Goal: Task Accomplishment & Management: Complete application form

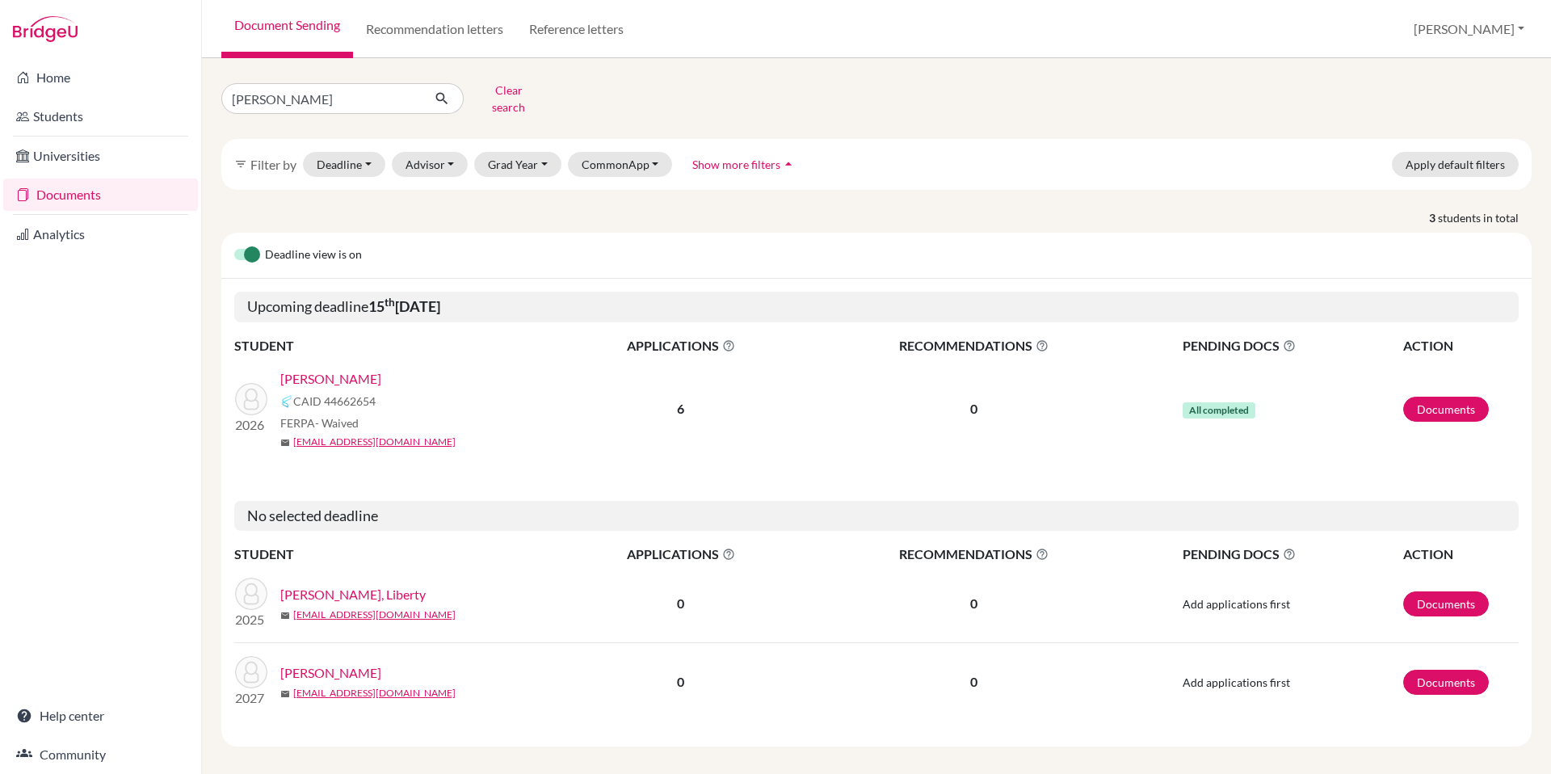
click at [328, 369] on link "[PERSON_NAME]" at bounding box center [330, 378] width 101 height 19
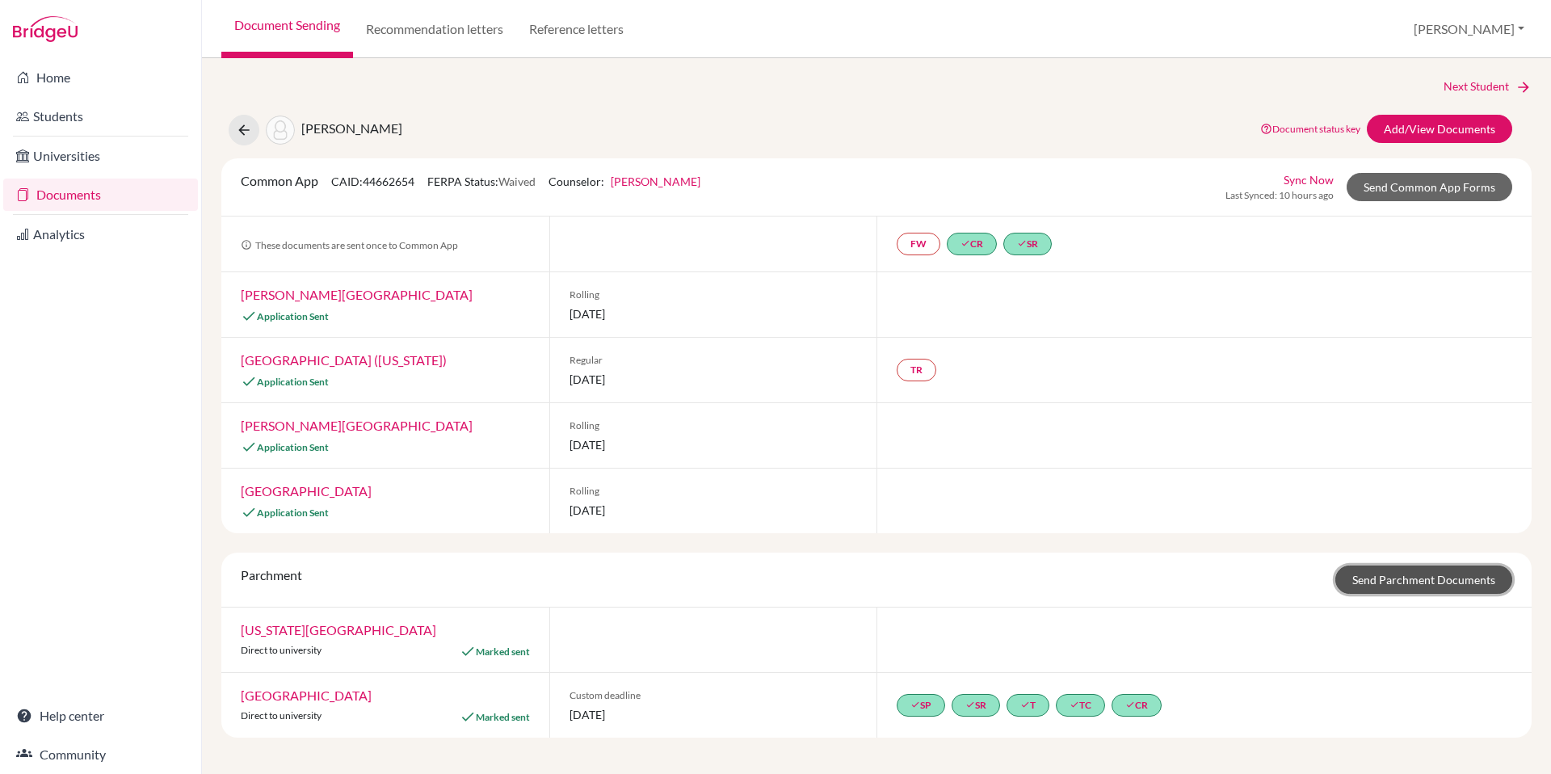
click at [1362, 579] on link "Send Parchment Documents" at bounding box center [1423, 579] width 177 height 28
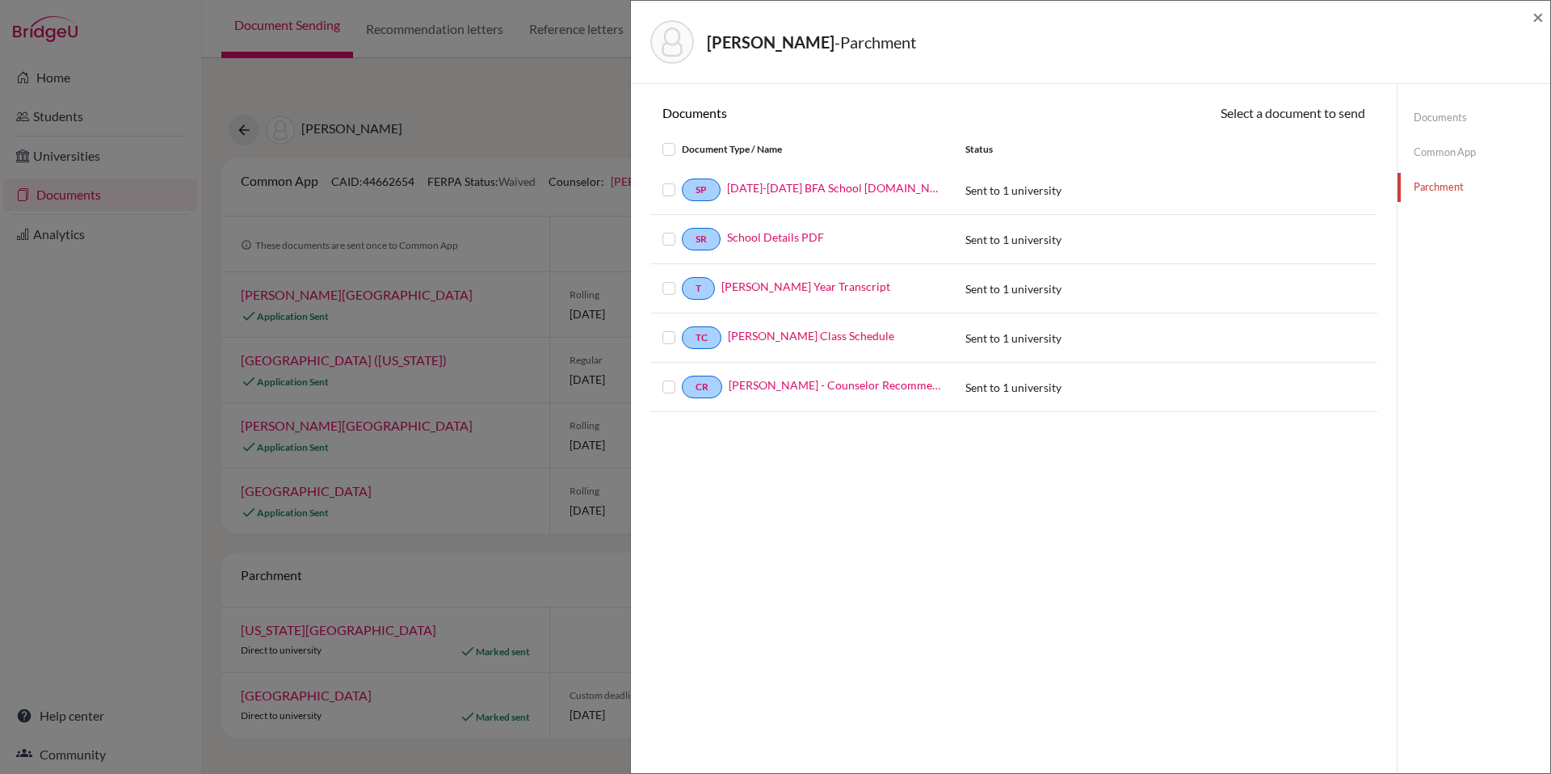
click at [682, 140] on label at bounding box center [682, 140] width 0 height 0
click at [0, 0] on input "checkbox" at bounding box center [0, 0] width 0 height 0
click at [1323, 119] on button "Continue" at bounding box center [1320, 115] width 90 height 25
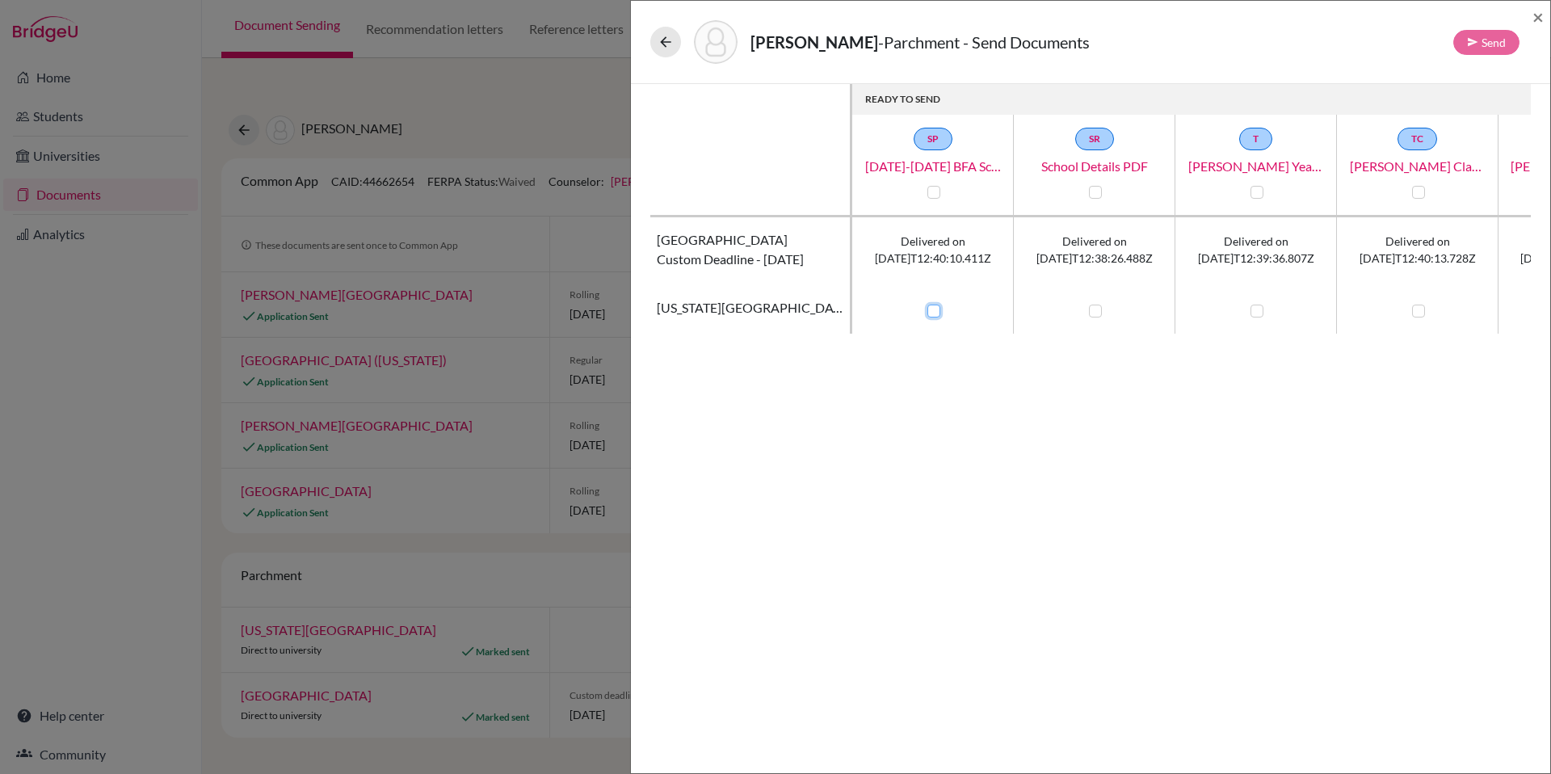
click at [926, 310] on input "checkbox" at bounding box center [929, 309] width 13 height 16
checkbox input "true"
click at [1091, 313] on label at bounding box center [1095, 310] width 13 height 13
click at [1091, 313] on input "checkbox" at bounding box center [1091, 309] width 13 height 16
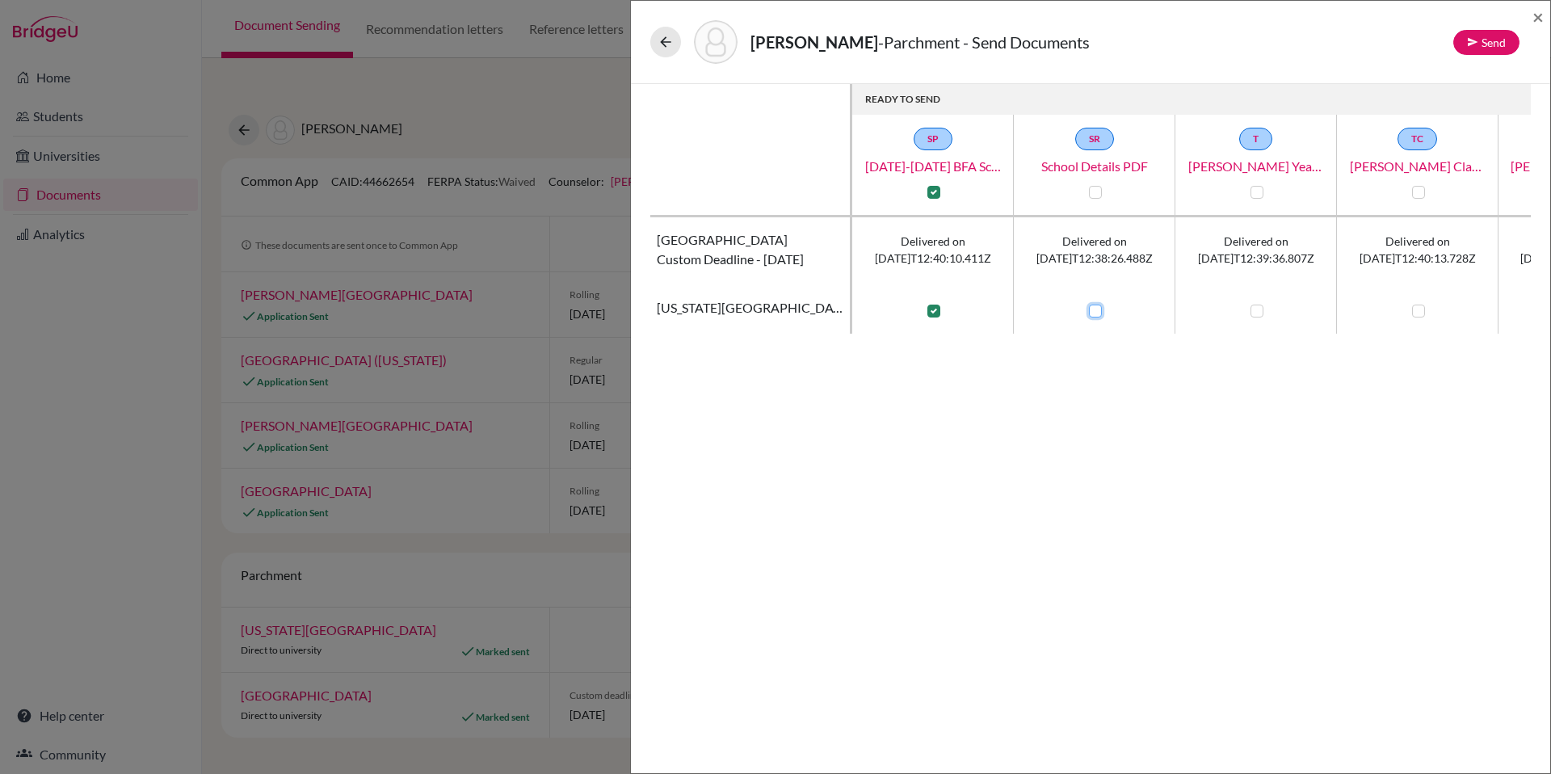
checkbox input "true"
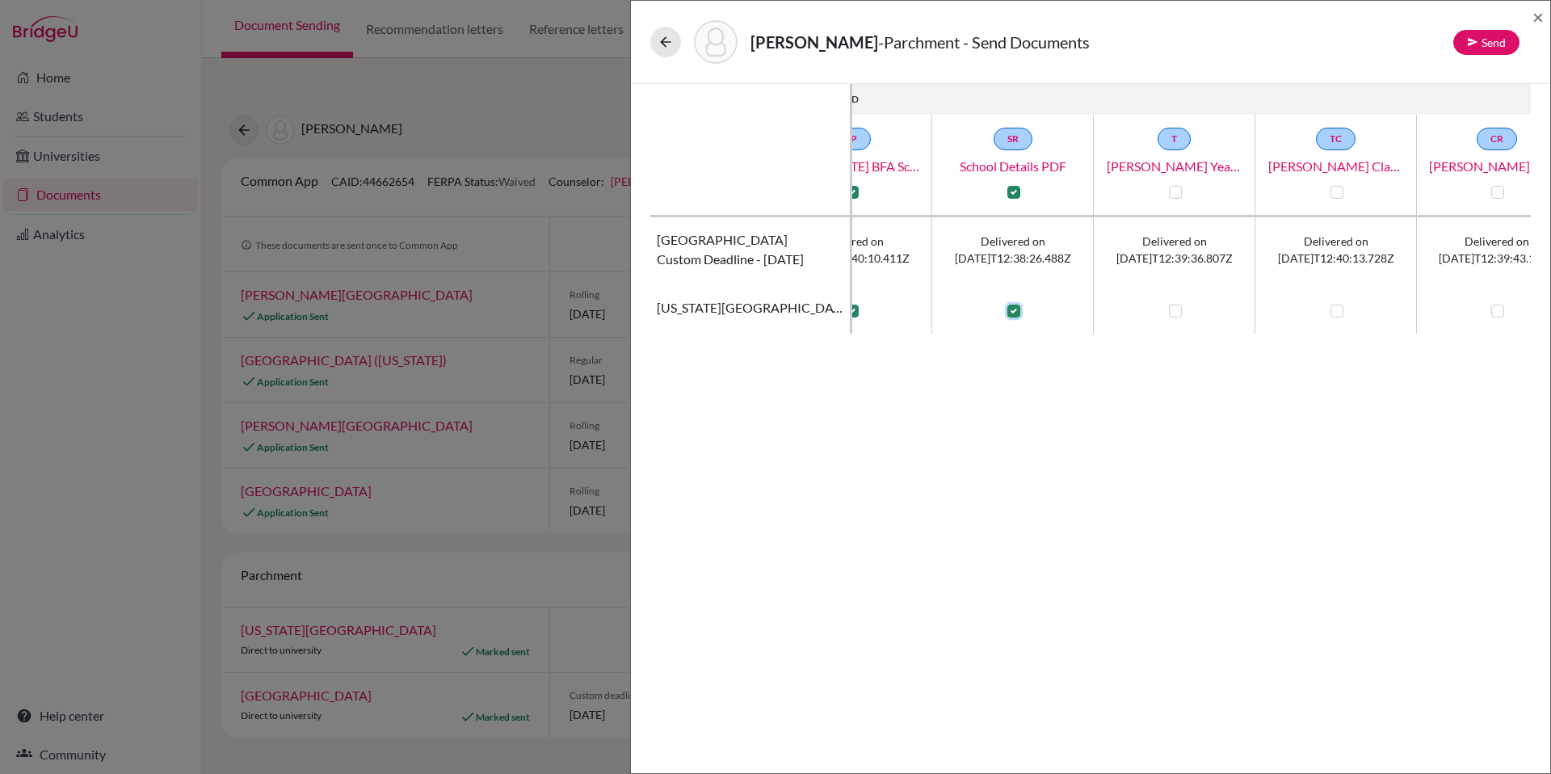
scroll to position [0, 141]
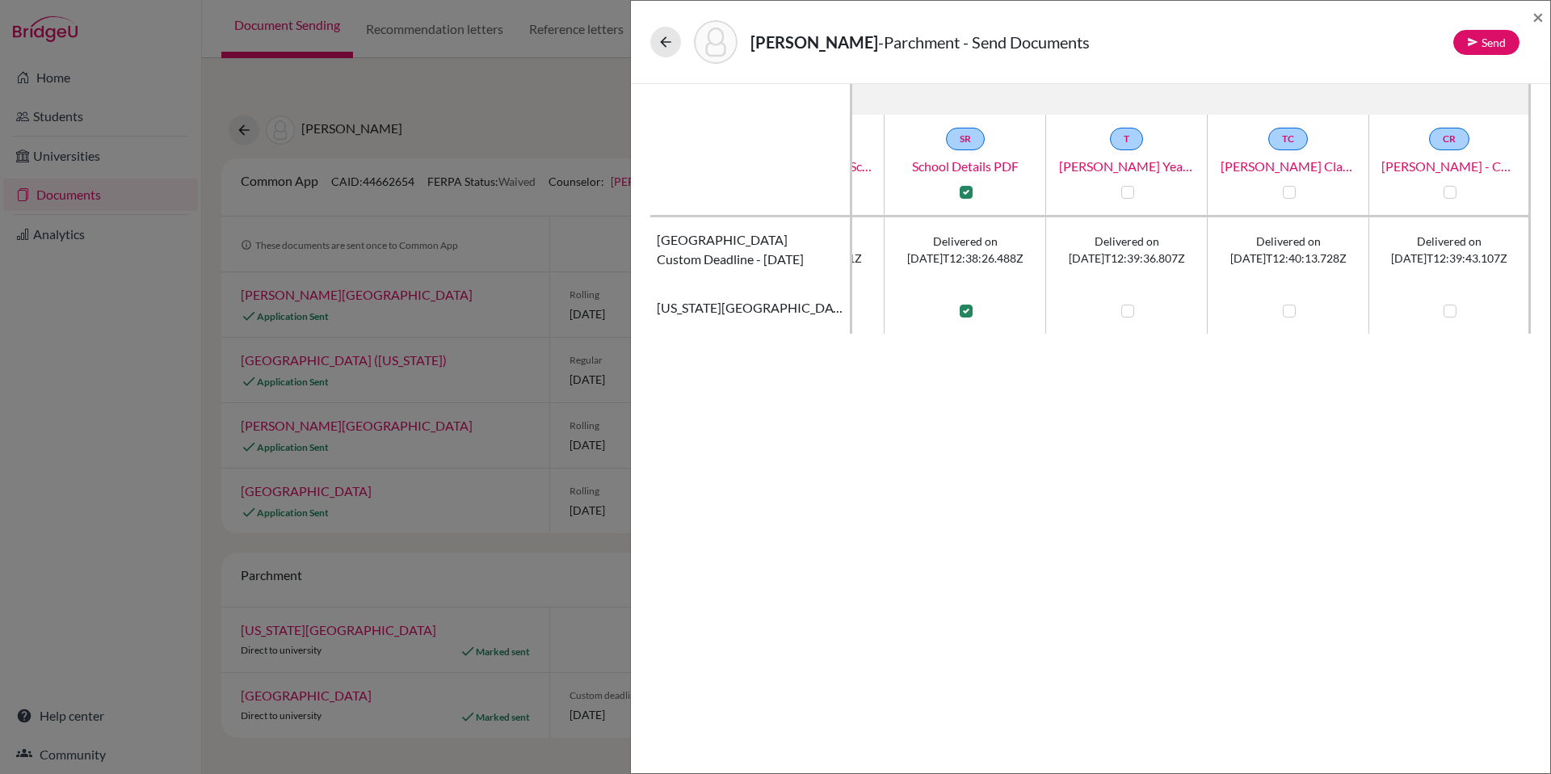
click at [1121, 312] on label at bounding box center [1127, 310] width 13 height 13
click at [1117, 312] on input "checkbox" at bounding box center [1123, 309] width 13 height 16
checkbox input "true"
click at [1283, 316] on label at bounding box center [1289, 310] width 13 height 13
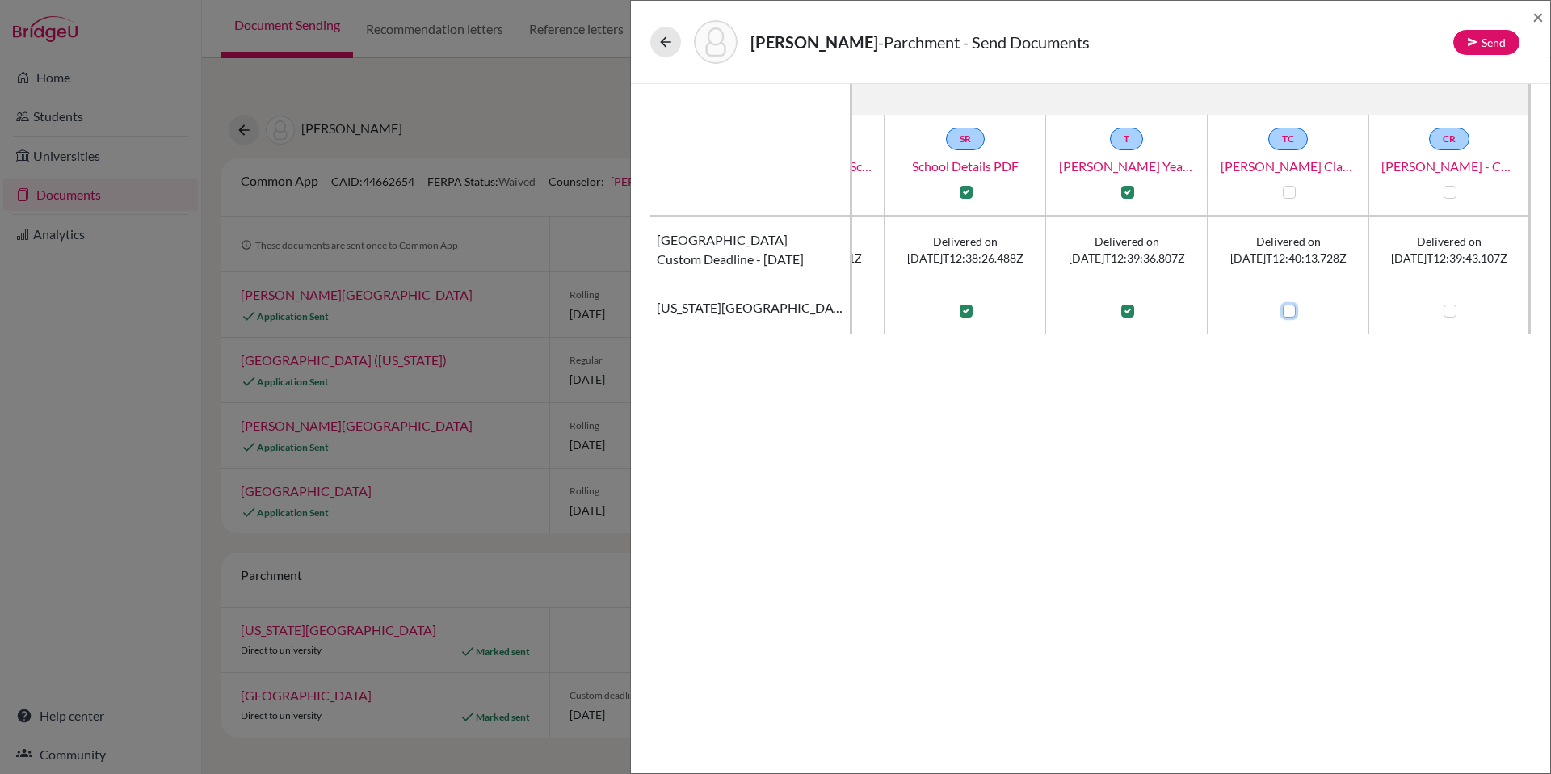
click at [1279, 316] on input "checkbox" at bounding box center [1285, 309] width 13 height 16
checkbox input "true"
click at [1443, 313] on label at bounding box center [1449, 310] width 13 height 13
click at [1439, 313] on input "checkbox" at bounding box center [1445, 309] width 13 height 16
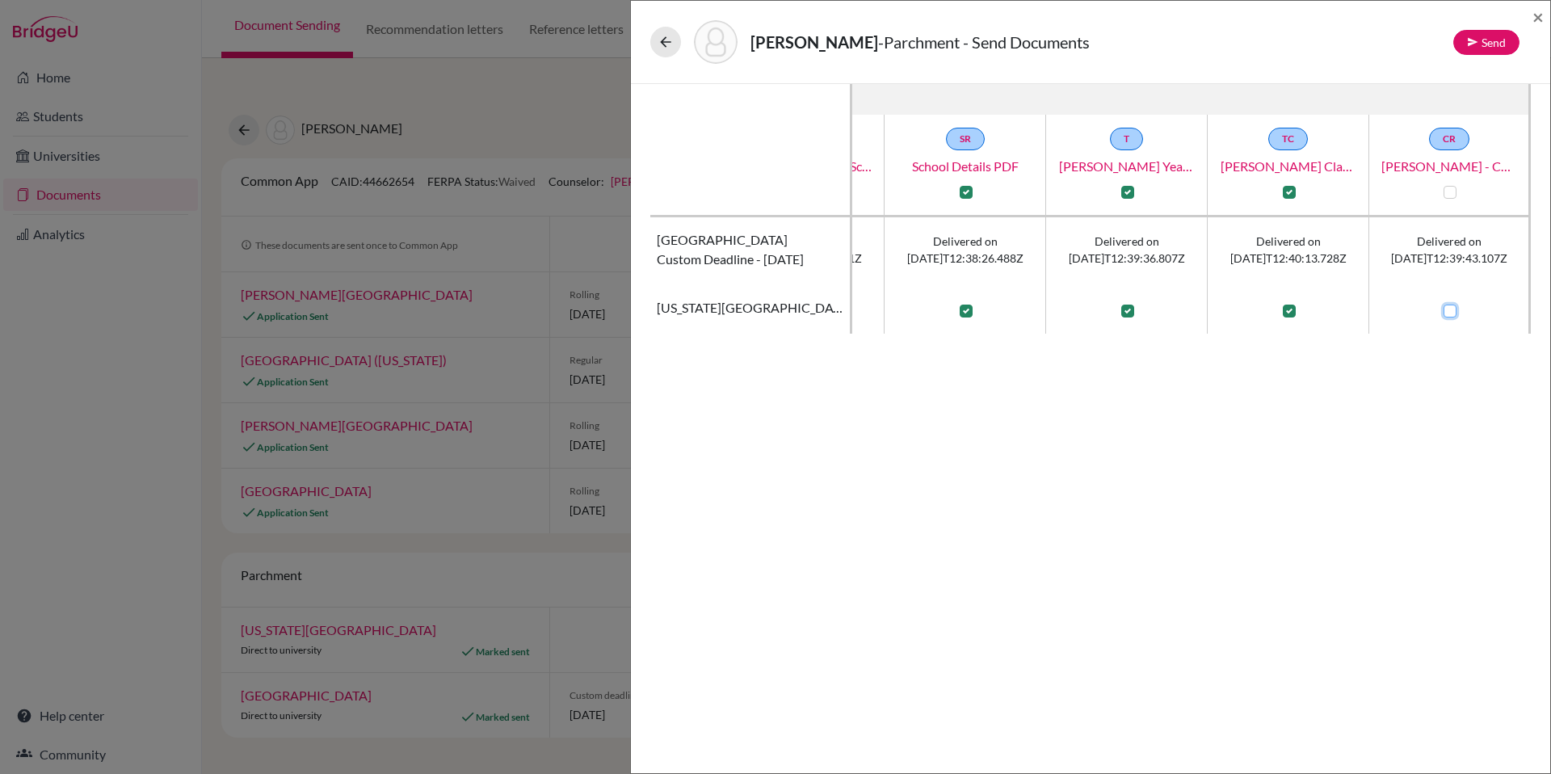
checkbox input "true"
click at [1497, 36] on button "Send" at bounding box center [1486, 42] width 66 height 25
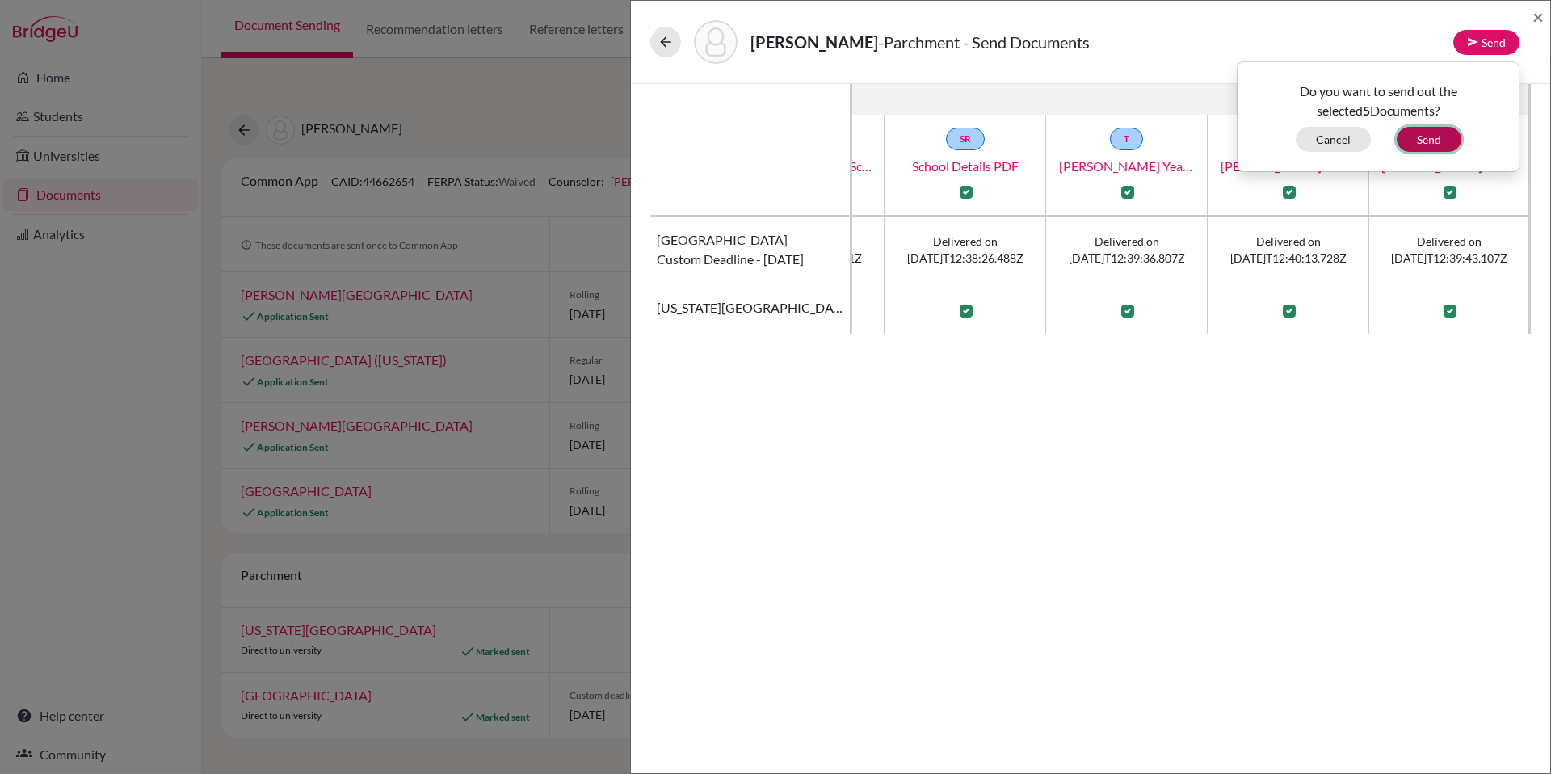
click at [1442, 136] on button "Send" at bounding box center [1428, 139] width 65 height 25
checkbox input "false"
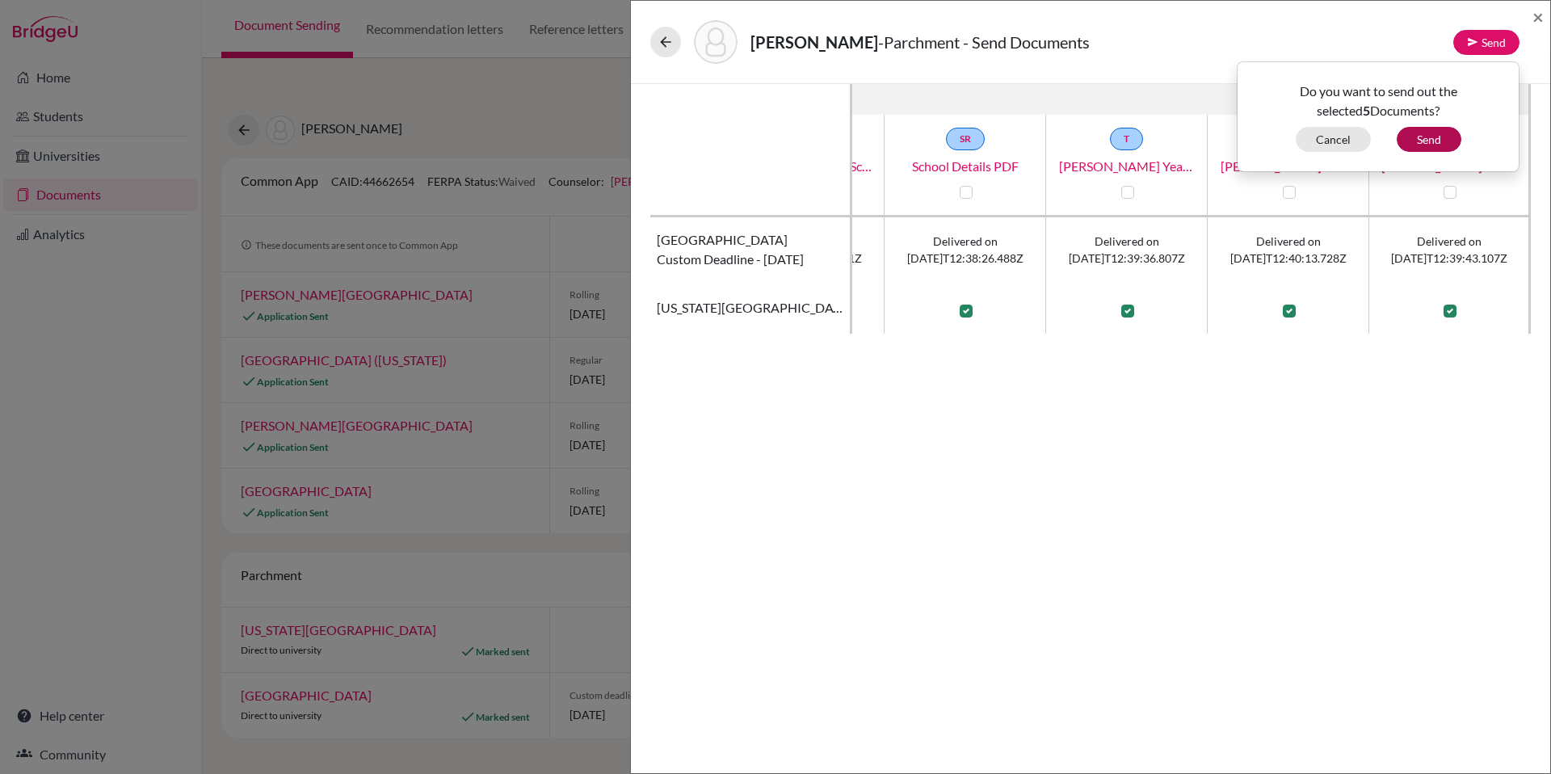
checkbox input "false"
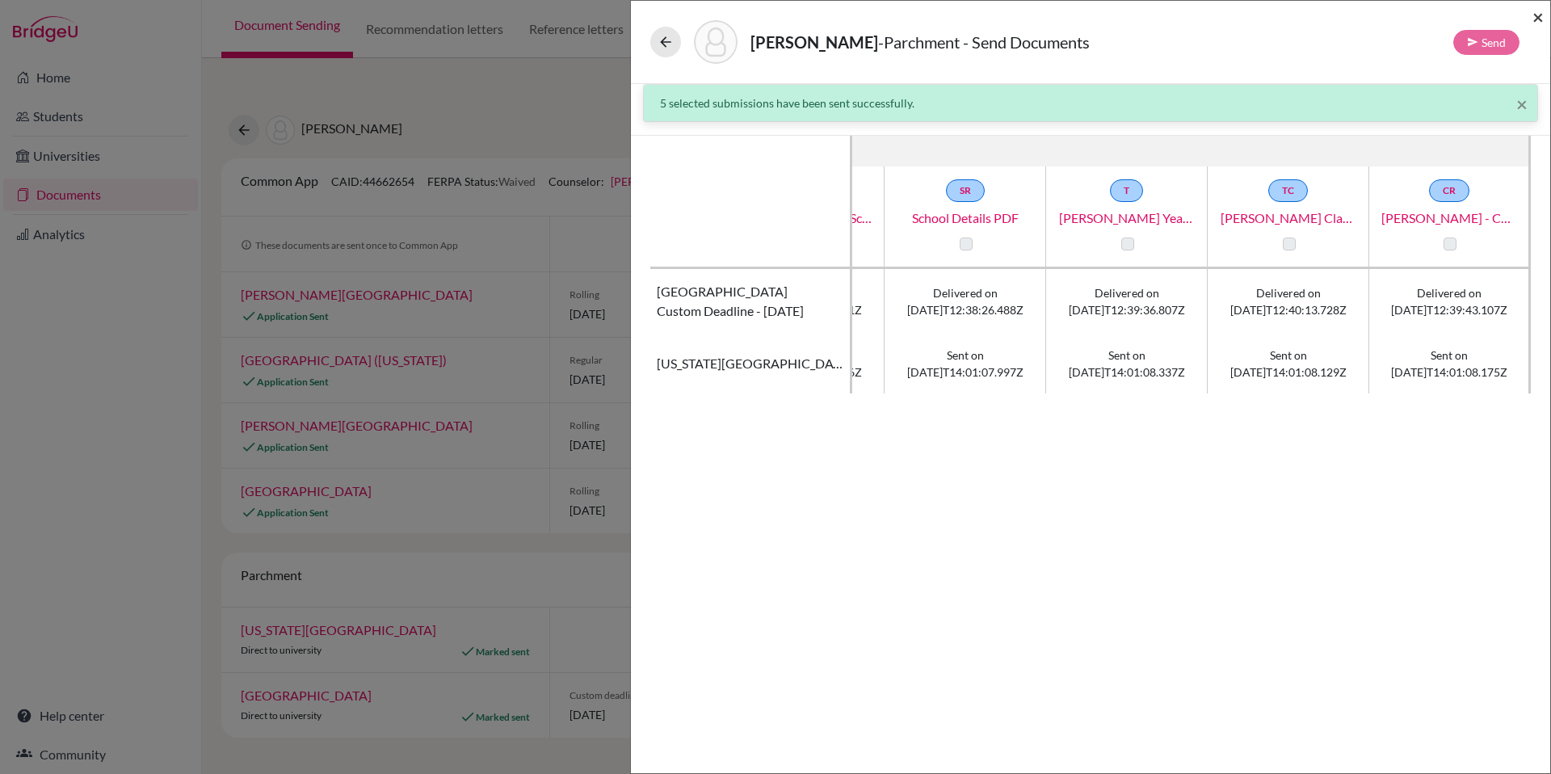
click at [1539, 21] on span "×" at bounding box center [1537, 16] width 11 height 23
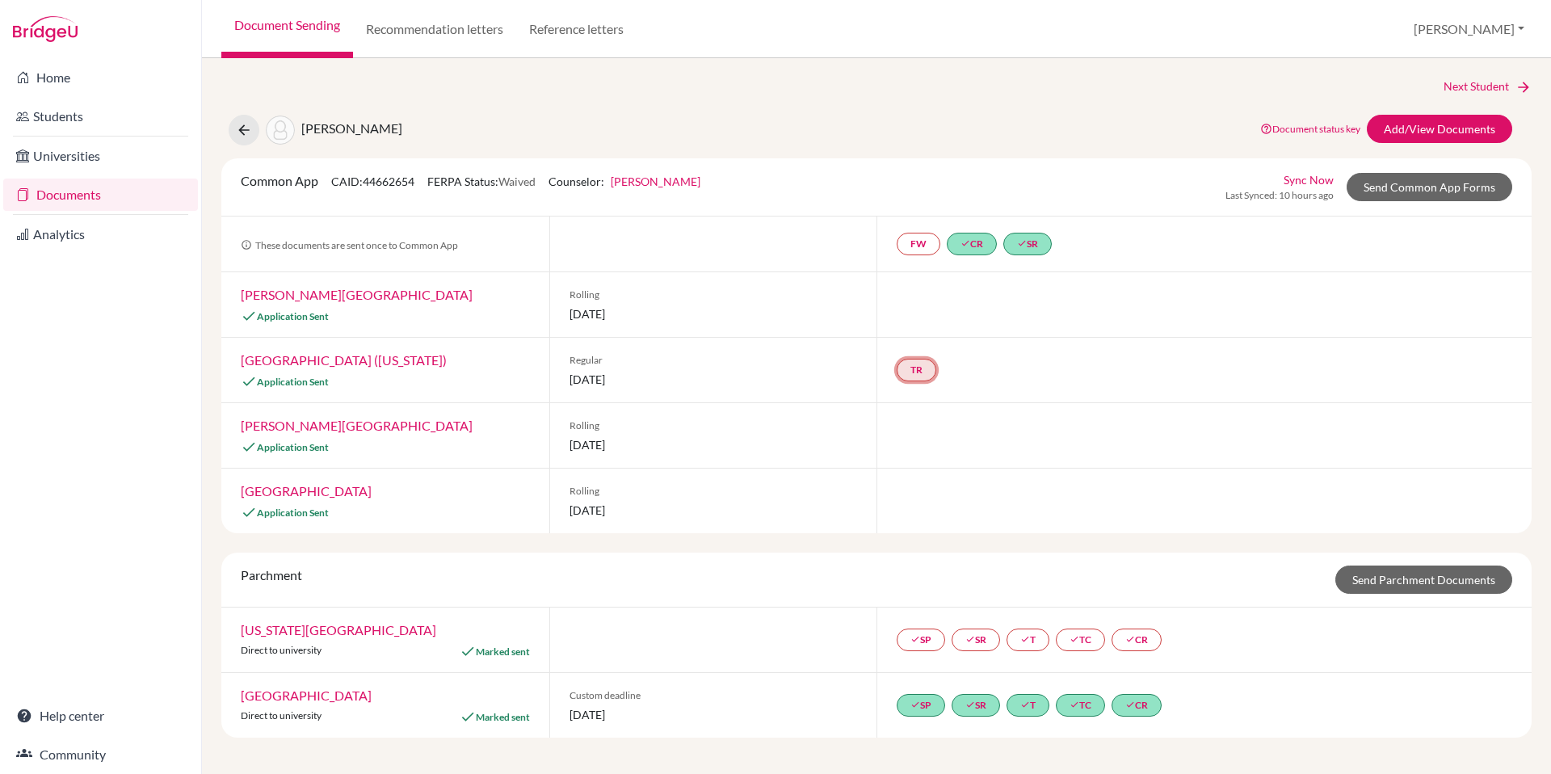
click at [922, 368] on link "TR" at bounding box center [916, 370] width 40 height 23
click at [992, 407] on div at bounding box center [1203, 435] width 655 height 65
click at [1430, 191] on link "Send Common App Forms" at bounding box center [1429, 187] width 166 height 28
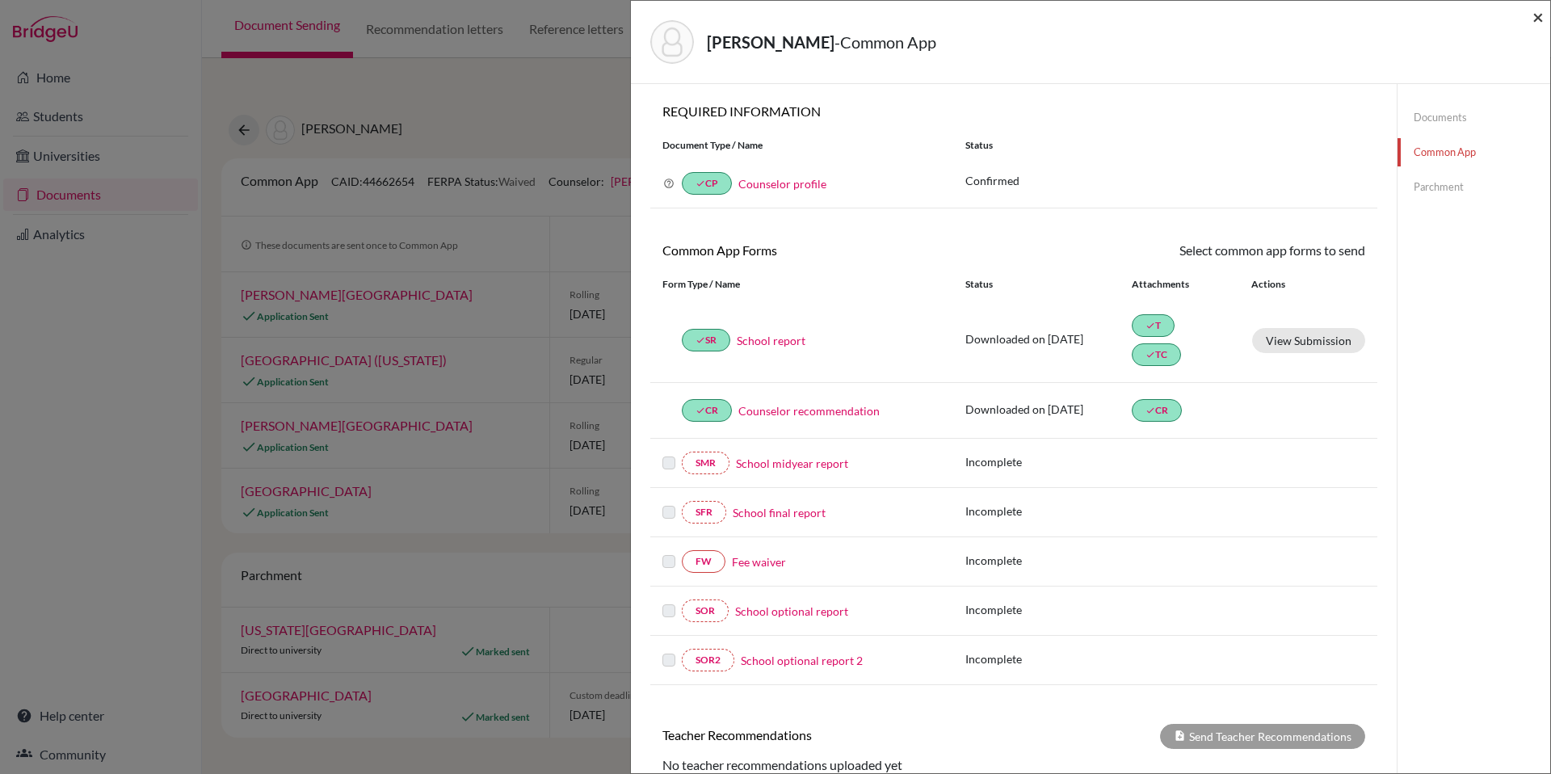
click at [1533, 19] on span "×" at bounding box center [1537, 16] width 11 height 23
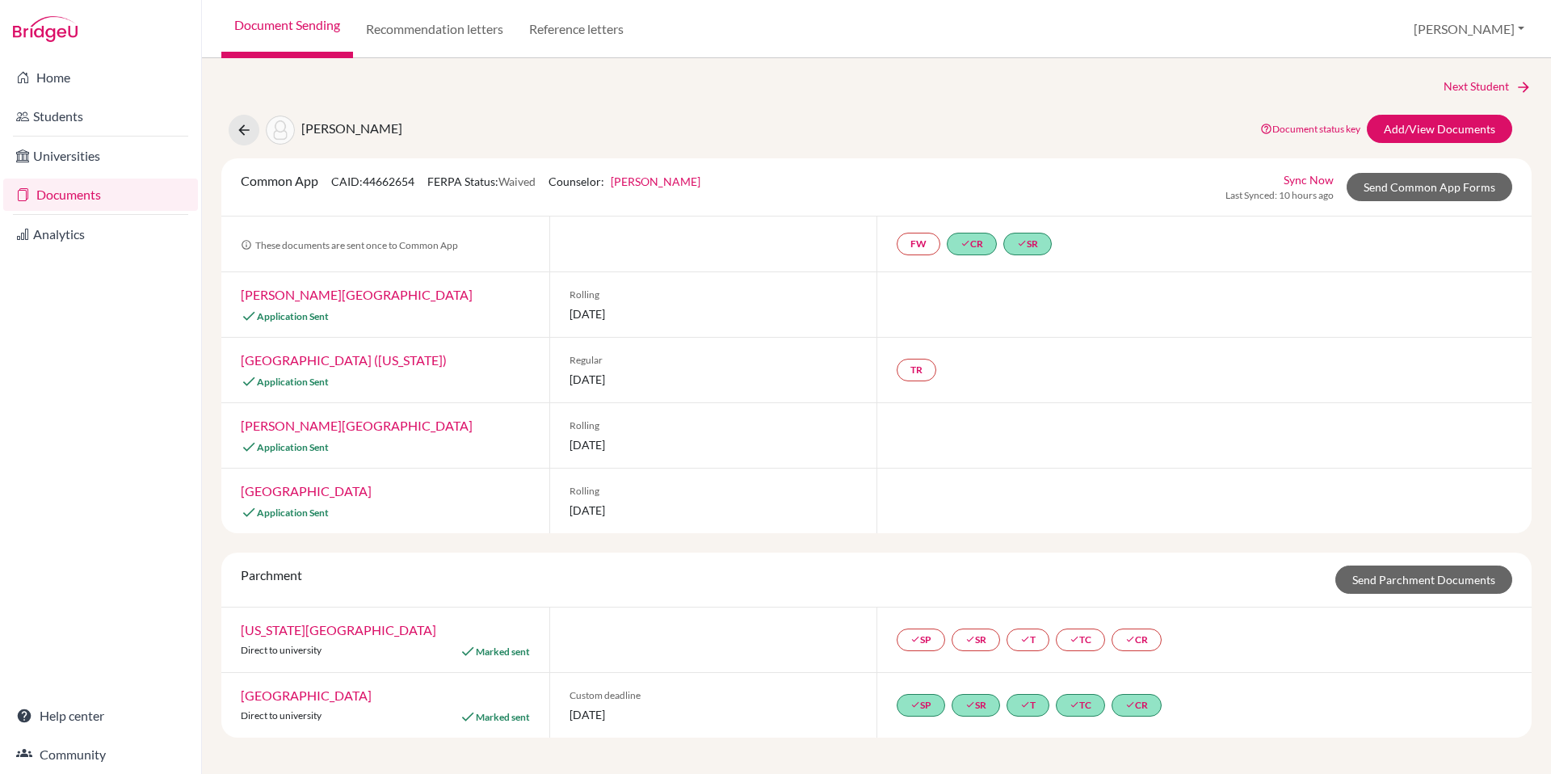
click at [52, 191] on link "Documents" at bounding box center [100, 194] width 195 height 32
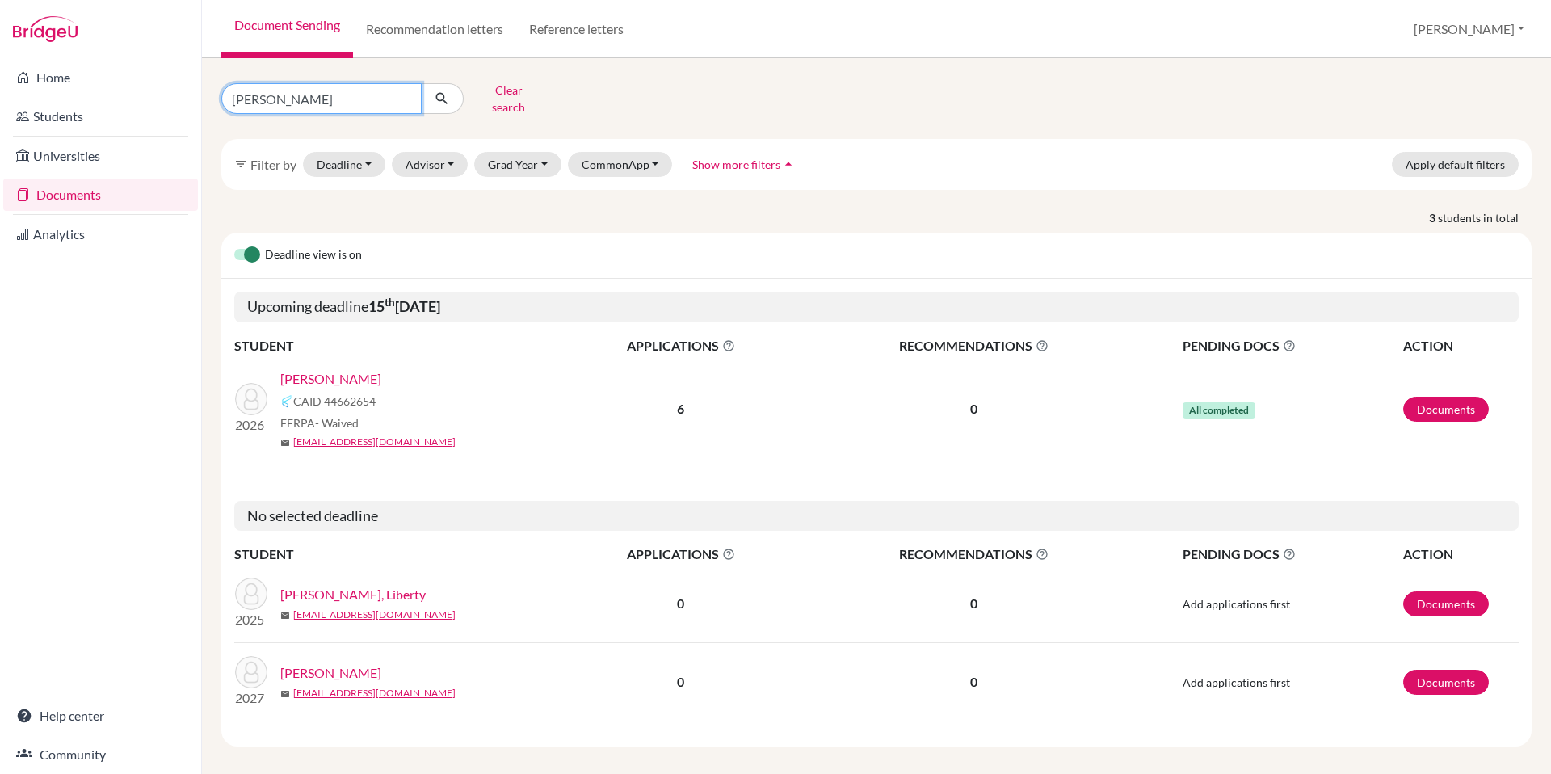
click at [404, 97] on input "cooke" at bounding box center [321, 98] width 200 height 31
type input "weaver"
click button "submit" at bounding box center [442, 98] width 43 height 31
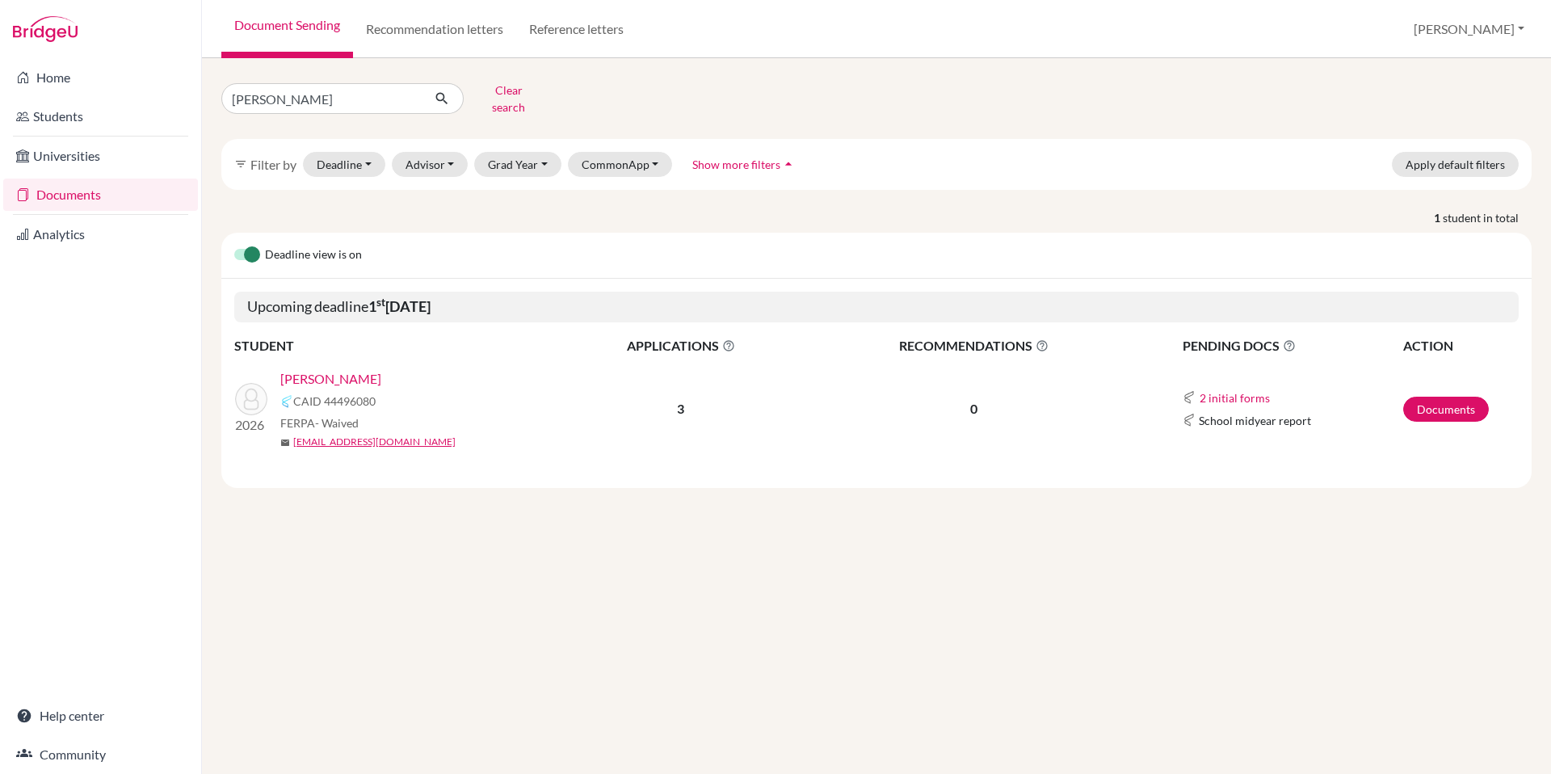
click at [338, 369] on link "Weaver, Elijah" at bounding box center [330, 378] width 101 height 19
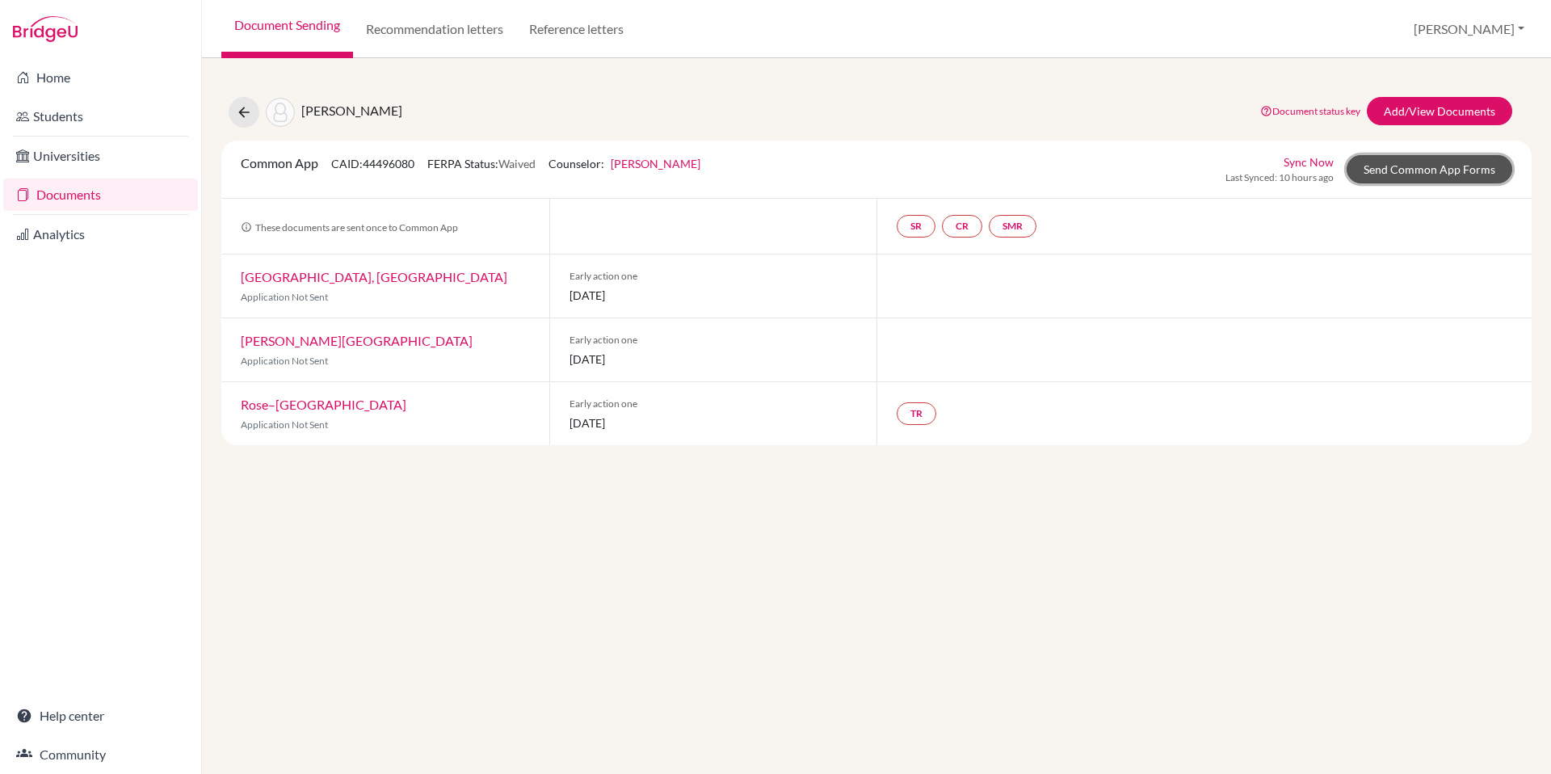
click at [1417, 177] on link "Send Common App Forms" at bounding box center [1429, 169] width 166 height 28
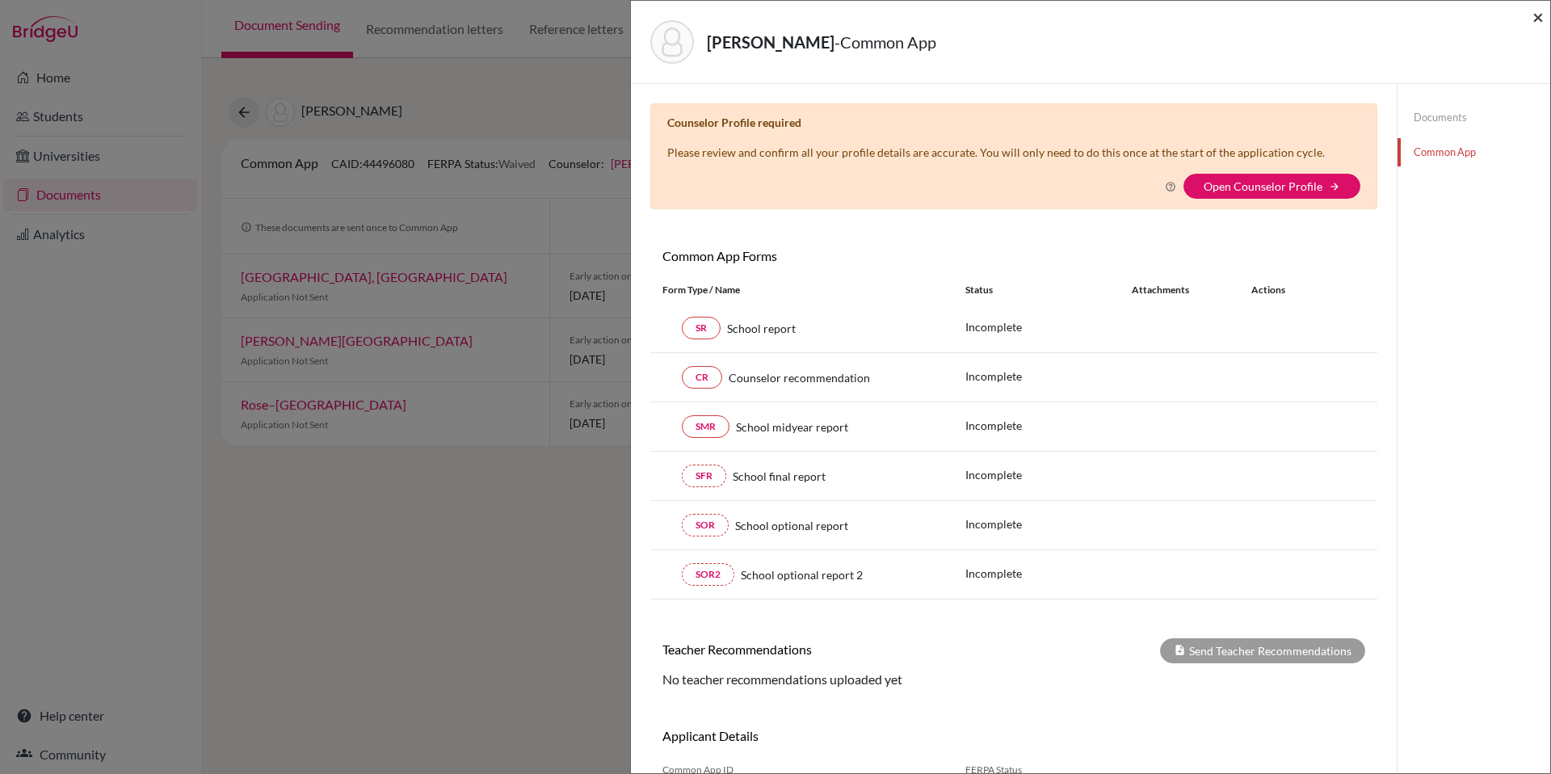
click at [1540, 18] on span "×" at bounding box center [1537, 16] width 11 height 23
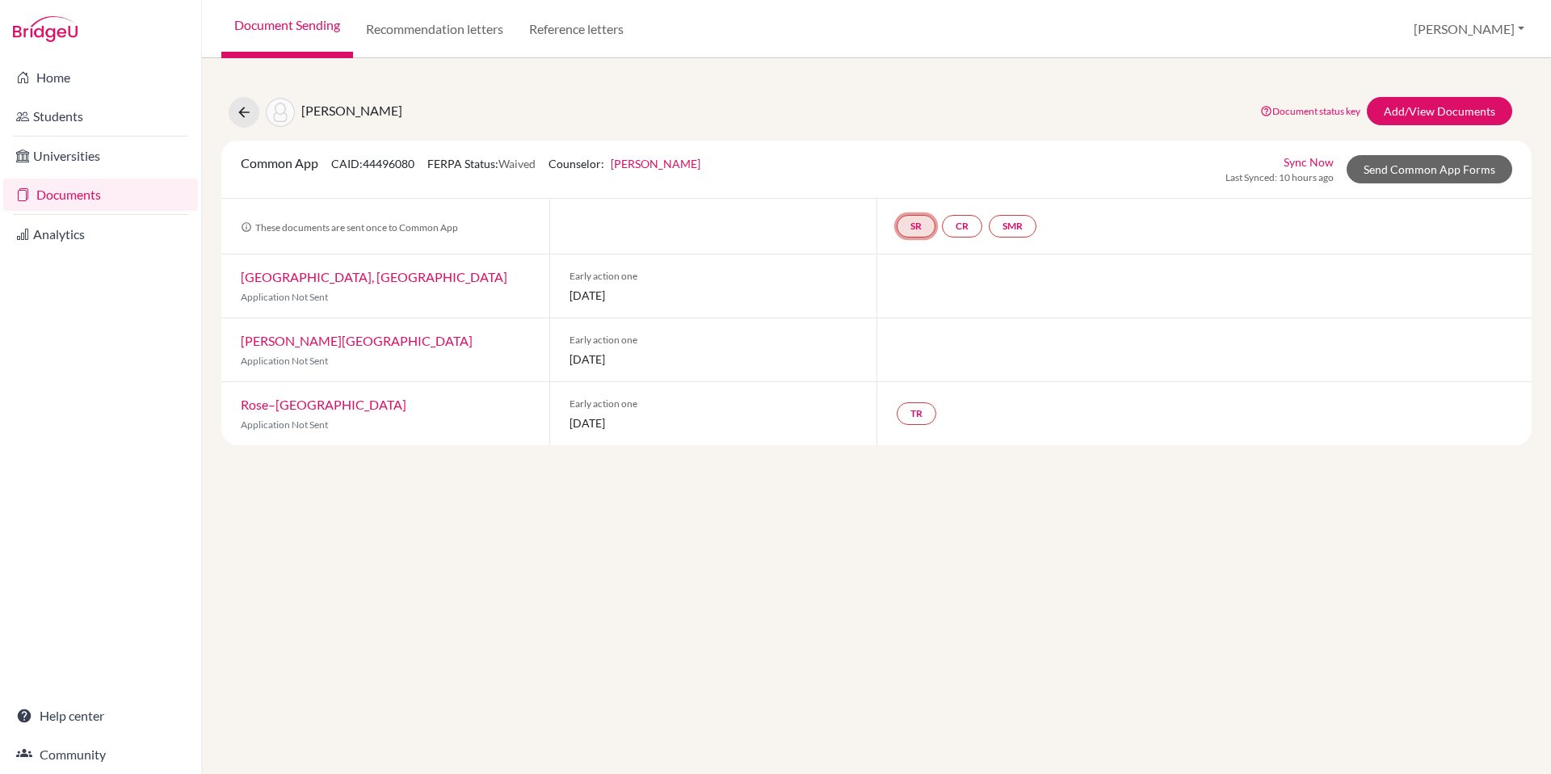
click at [924, 230] on link "SR" at bounding box center [915, 226] width 39 height 23
click at [966, 223] on link "CR" at bounding box center [962, 226] width 40 height 23
click at [1014, 219] on link "SMR" at bounding box center [1013, 226] width 48 height 23
click at [1014, 219] on link "SMR School midyear report School midyear report Incomplete" at bounding box center [1013, 226] width 48 height 23
